Goal: Navigation & Orientation: Go to known website

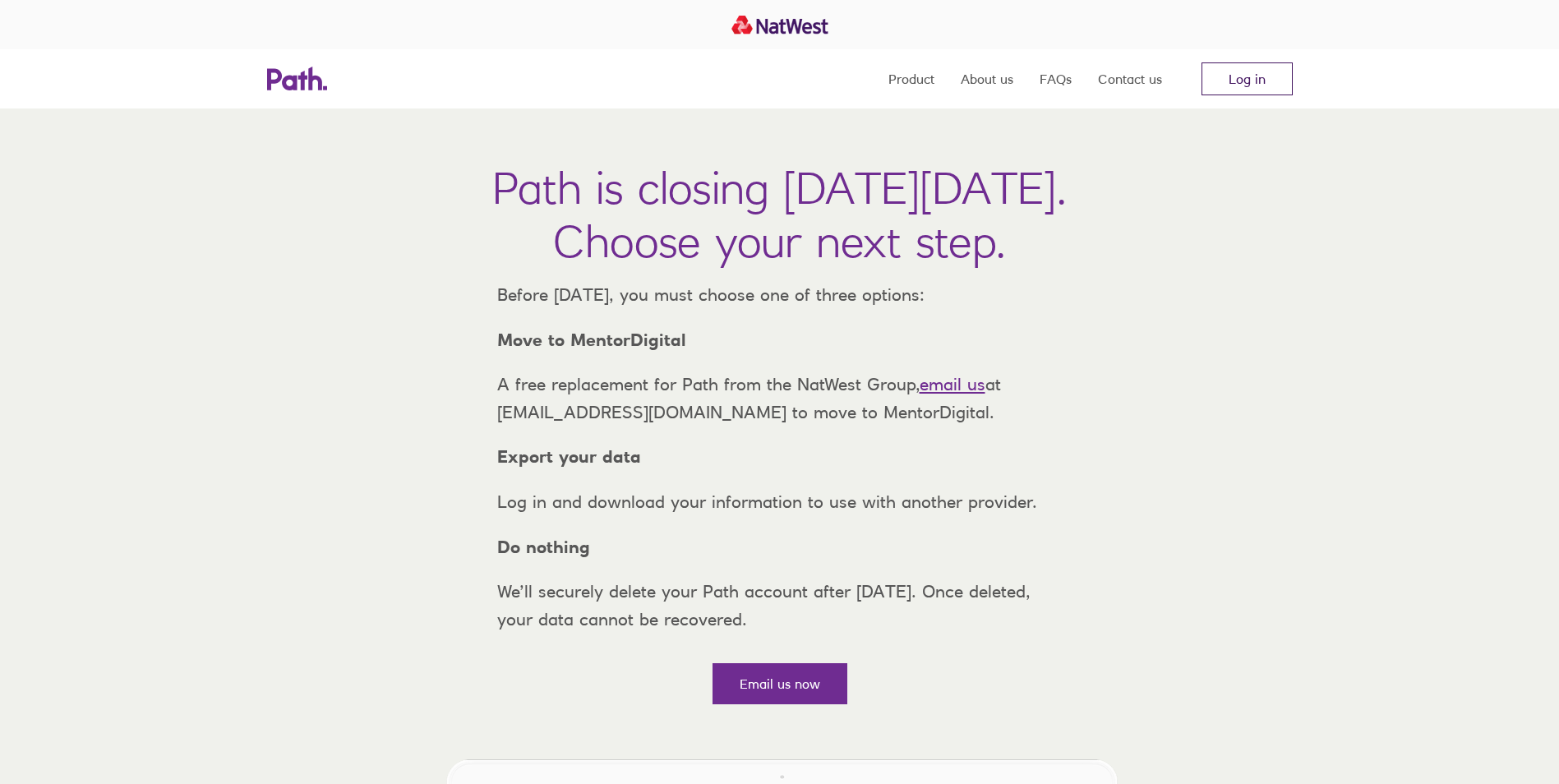
click at [1263, 78] on link "Log in" at bounding box center [1247, 78] width 91 height 32
click at [1234, 77] on link "Log in" at bounding box center [1247, 78] width 91 height 32
